Goal: Check status: Check status

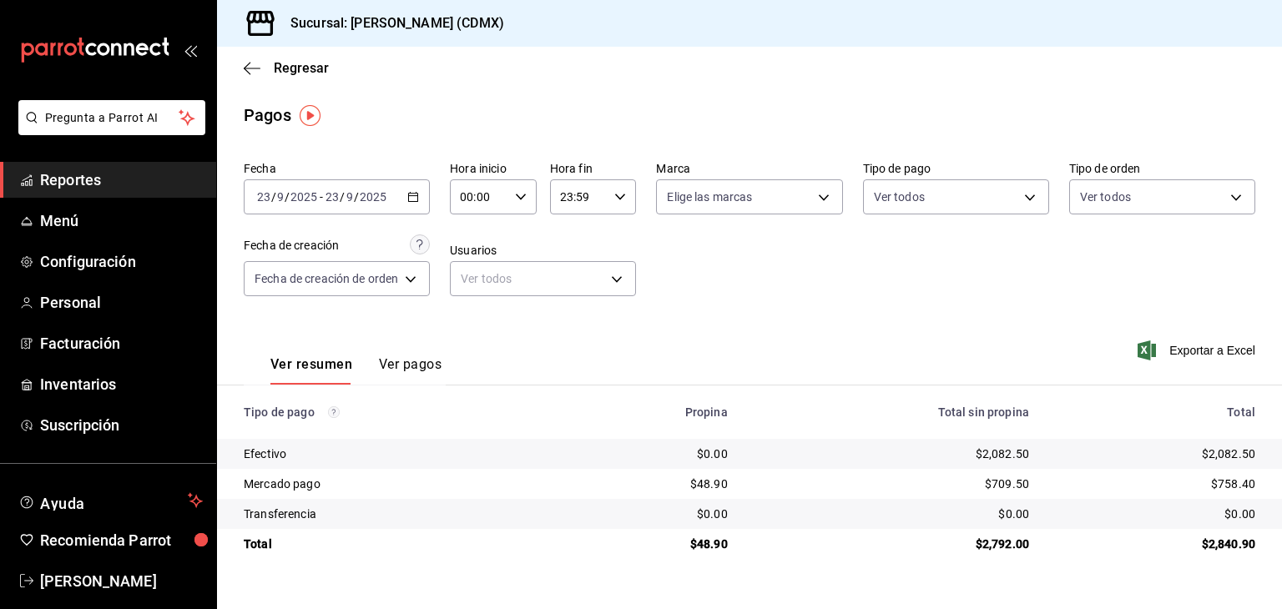
click at [111, 173] on span "Reportes" at bounding box center [121, 180] width 163 height 23
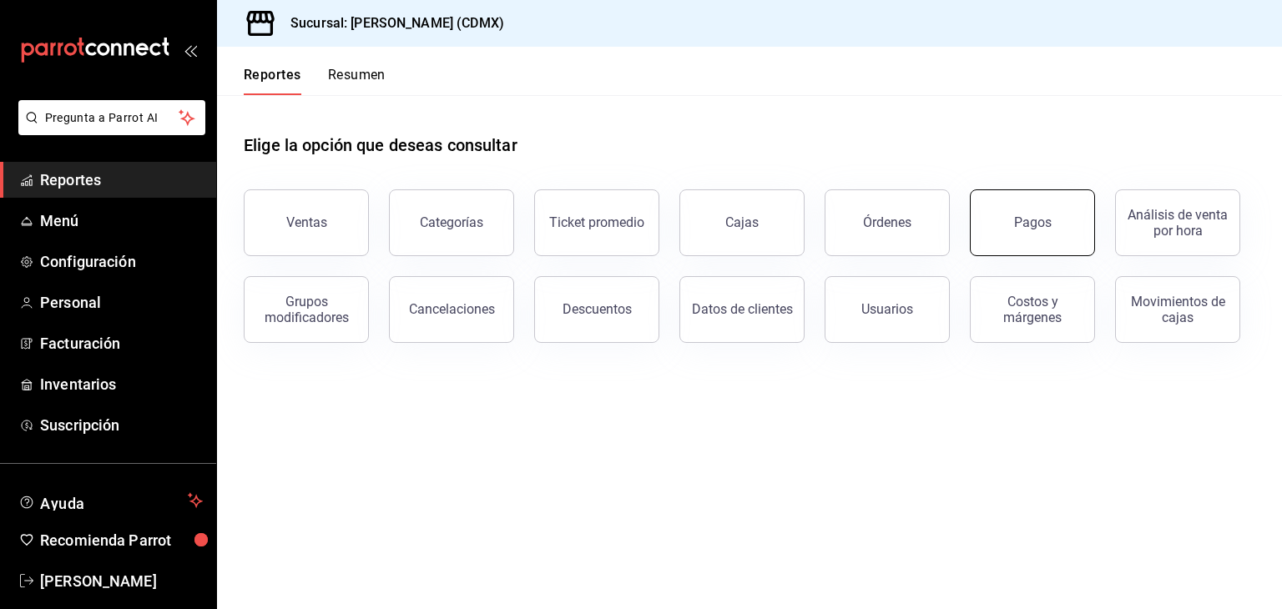
click at [1003, 230] on button "Pagos" at bounding box center [1032, 222] width 125 height 67
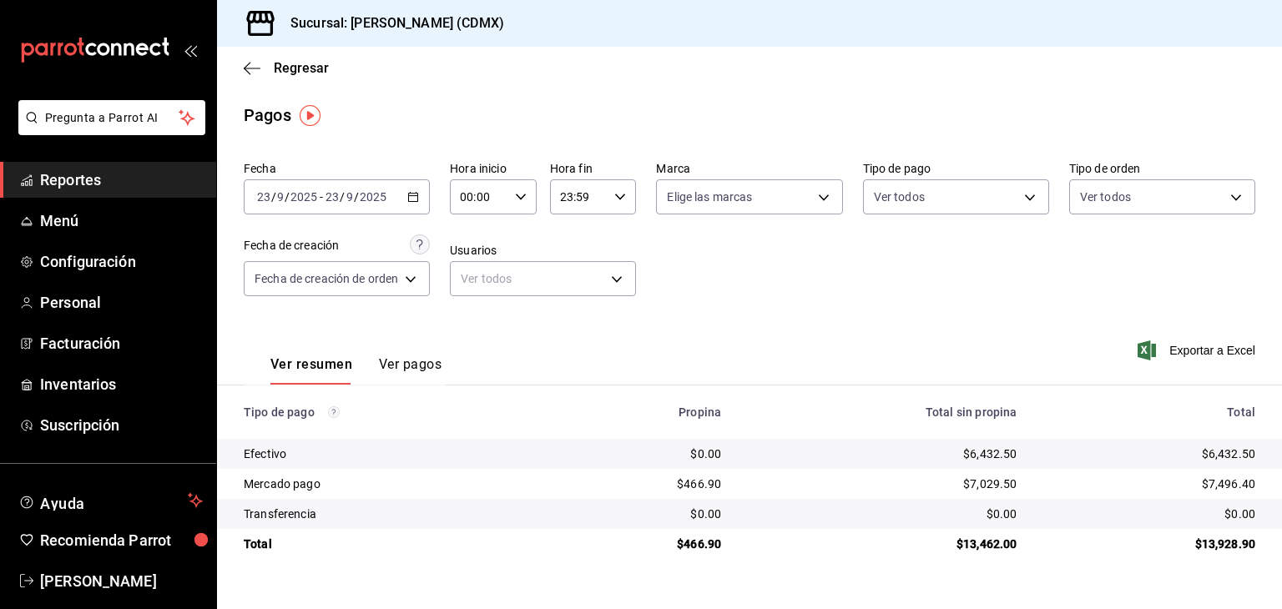
click at [415, 198] on icon "button" at bounding box center [413, 197] width 12 height 12
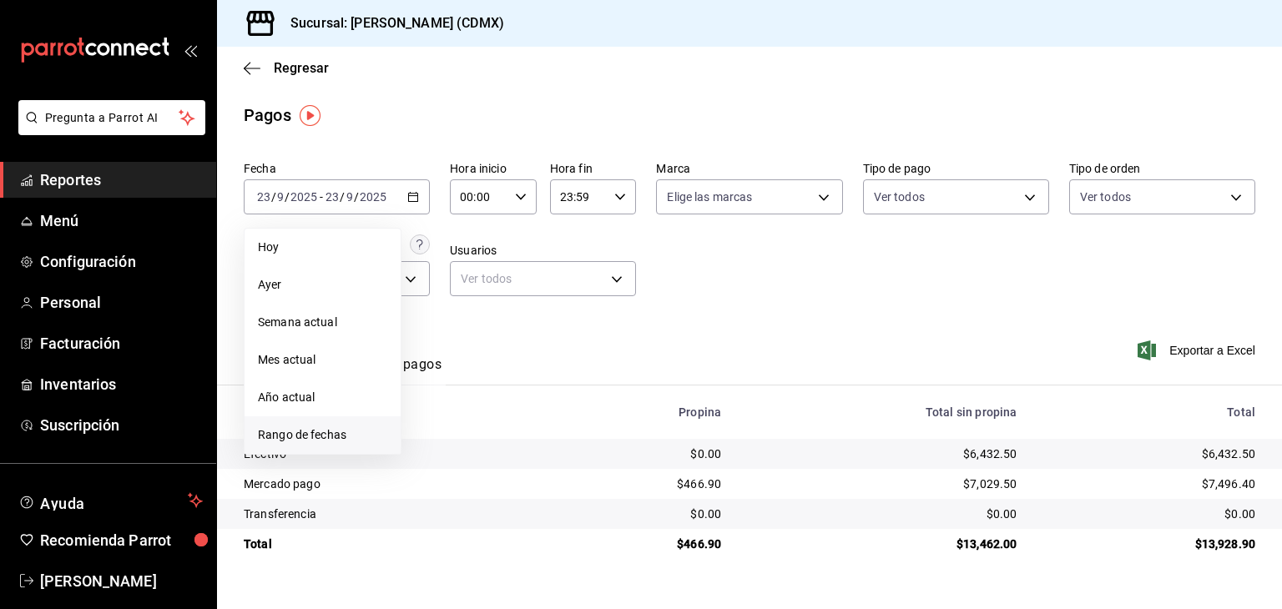
click at [300, 436] on span "Rango de fechas" at bounding box center [322, 436] width 129 height 18
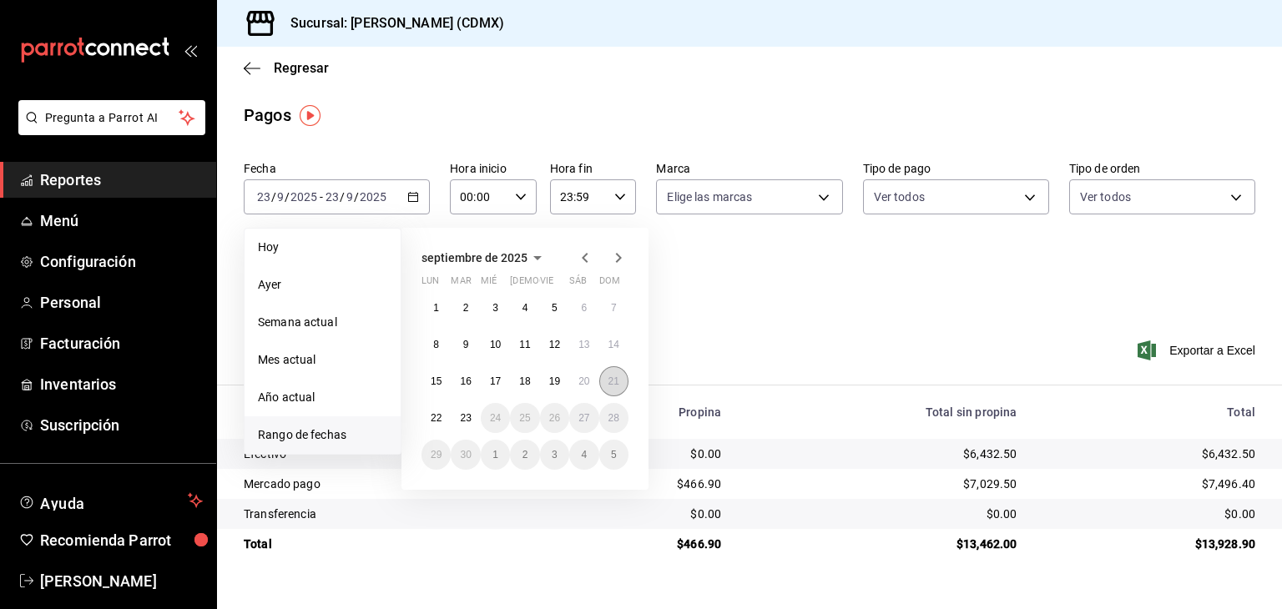
click at [618, 381] on abbr "21" at bounding box center [613, 382] width 11 height 12
click at [470, 427] on button "23" at bounding box center [465, 418] width 29 height 30
